Goal: Entertainment & Leisure: Consume media (video, audio)

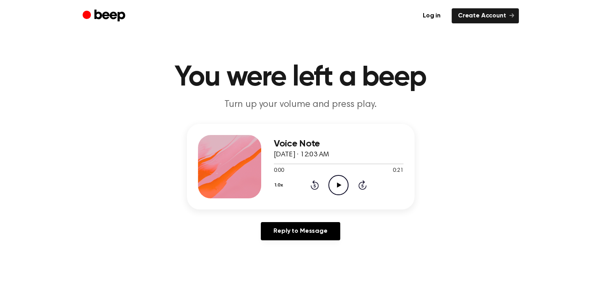
click at [334, 182] on icon "Play Audio" at bounding box center [339, 185] width 20 height 20
click at [340, 183] on icon "Play Audio" at bounding box center [339, 185] width 20 height 20
click at [338, 196] on div "Voice Note August 16, 2025 · 12:21 AM 0:00 1:14 Your browser does not support t…" at bounding box center [339, 166] width 130 height 63
click at [335, 185] on icon "Play Audio" at bounding box center [339, 185] width 20 height 20
click at [339, 189] on icon "Play Audio" at bounding box center [339, 185] width 20 height 20
